Goal: Find specific page/section: Find specific page/section

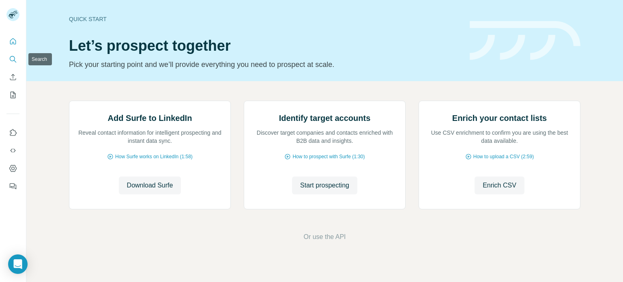
click at [15, 64] on button "Search" at bounding box center [12, 59] width 13 height 15
click at [12, 55] on button "Search" at bounding box center [12, 59] width 13 height 15
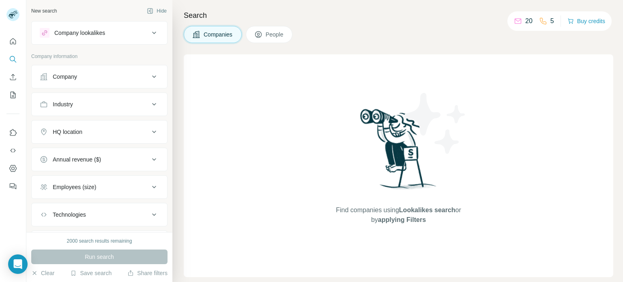
click at [258, 38] on icon at bounding box center [258, 34] width 8 height 8
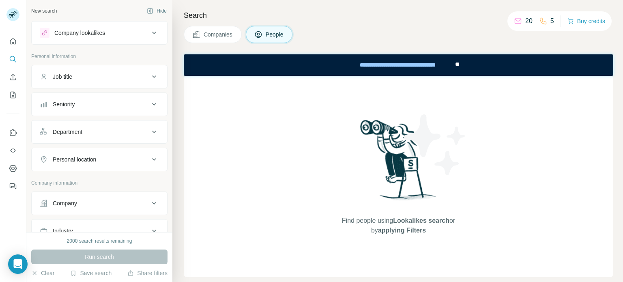
click at [218, 33] on span "Companies" at bounding box center [219, 34] width 30 height 8
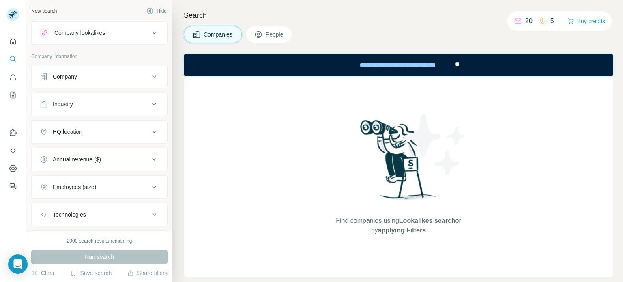
click at [274, 32] on span "People" at bounding box center [275, 34] width 19 height 8
